Goal: Information Seeking & Learning: Learn about a topic

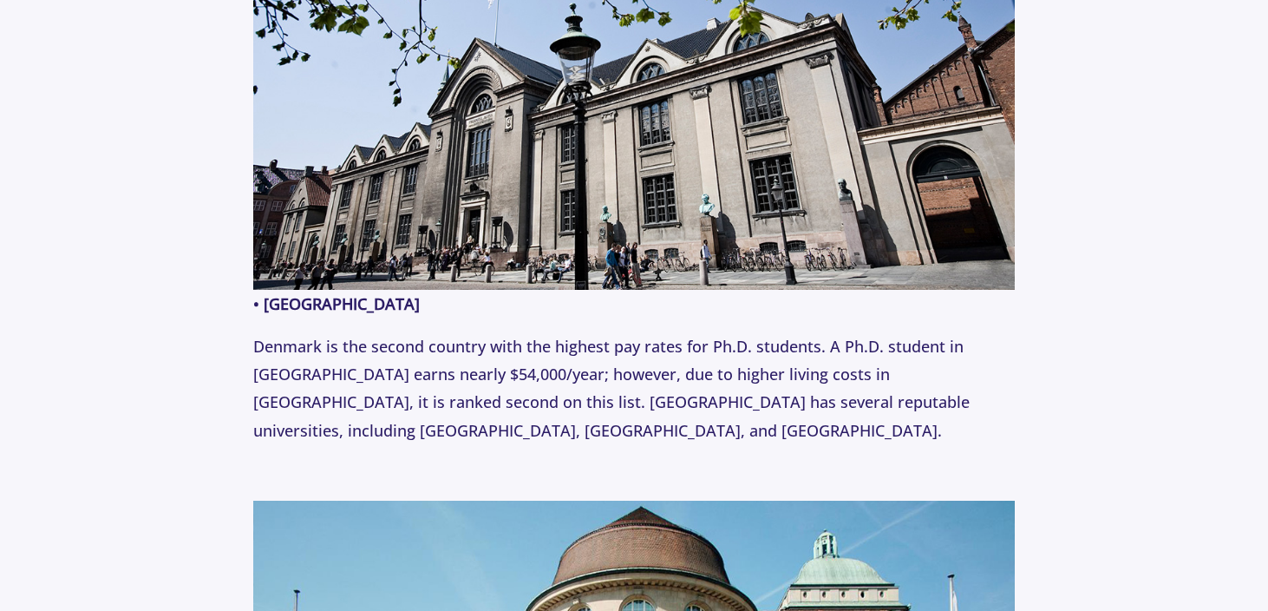
scroll to position [2131, 0]
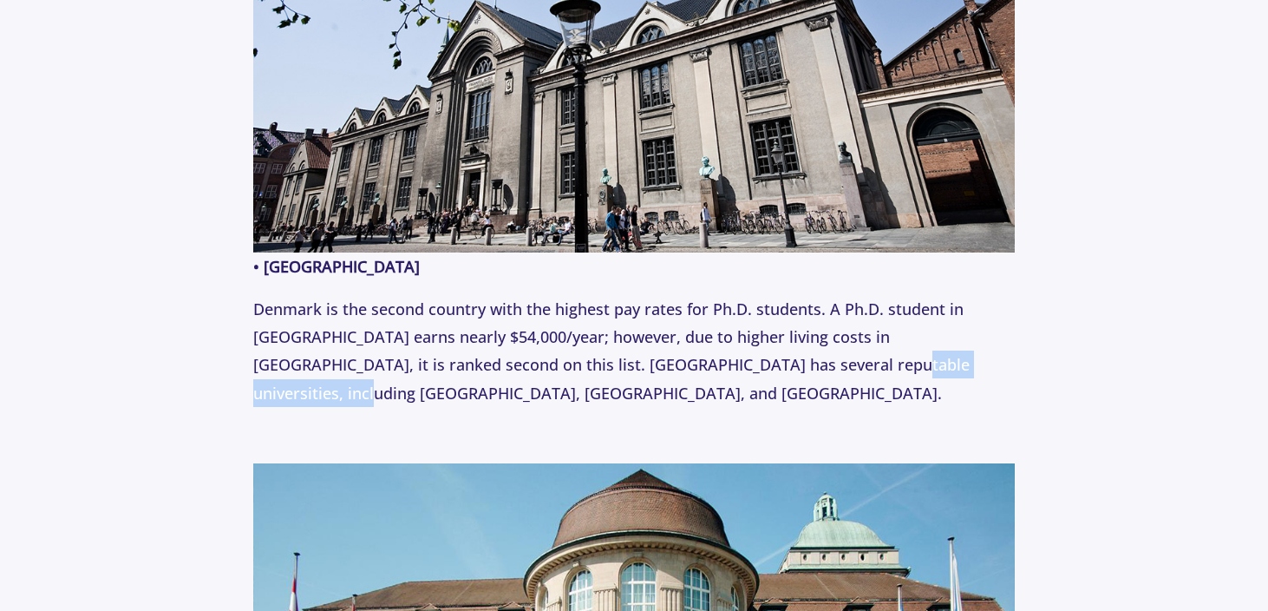
drag, startPoint x: 796, startPoint y: 367, endPoint x: 983, endPoint y: 366, distance: 186.5
click at [983, 366] on p "Denmark is the second country with the highest pay rates for Ph.D. students. A …" at bounding box center [633, 351] width 761 height 113
copy p "[GEOGRAPHIC_DATA]"
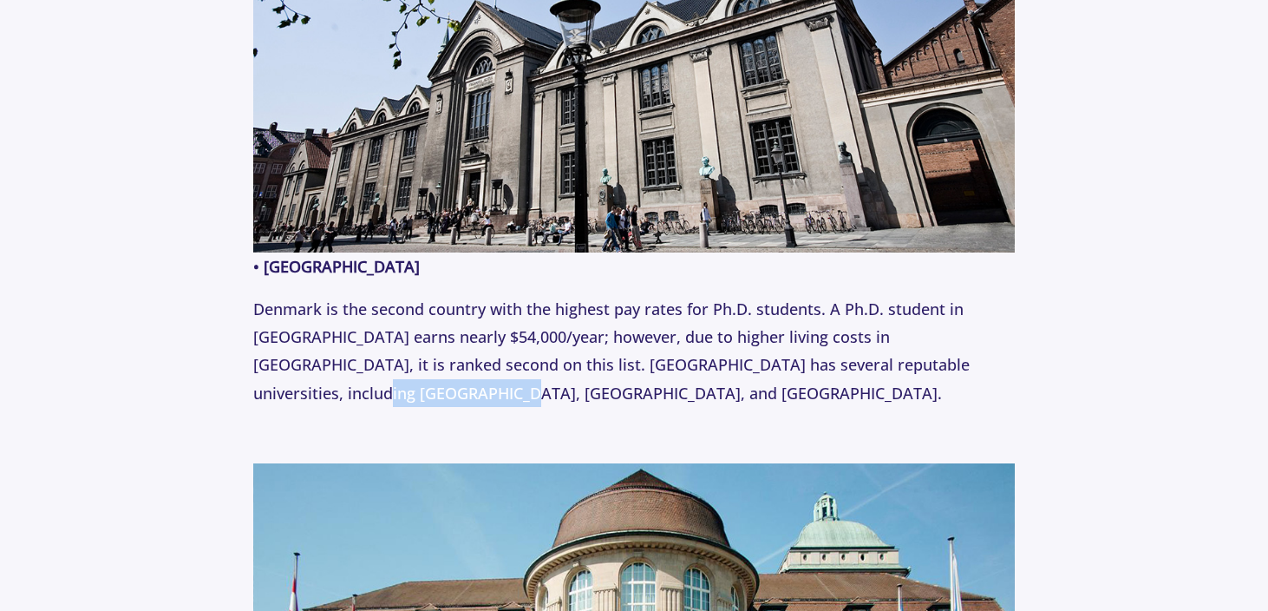
drag, startPoint x: 233, startPoint y: 382, endPoint x: 383, endPoint y: 400, distance: 151.2
copy p "[GEOGRAPHIC_DATA]"
